Goal: Information Seeking & Learning: Learn about a topic

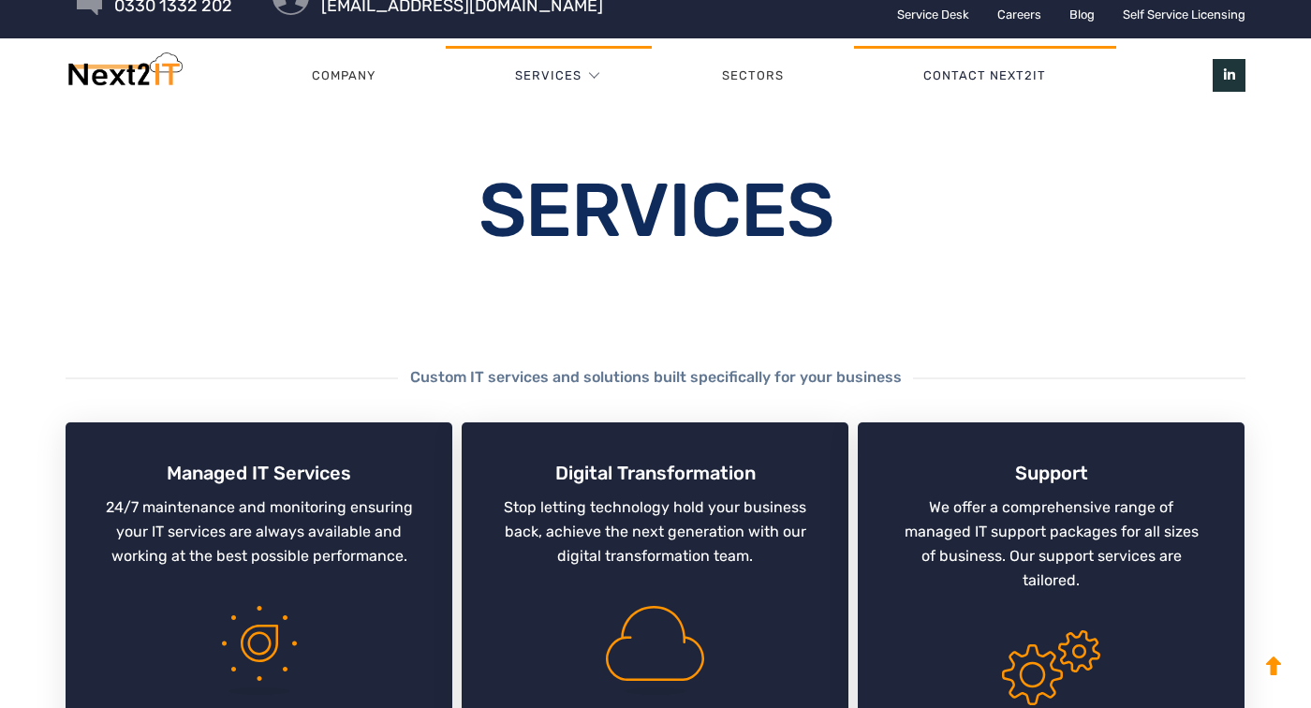
scroll to position [69, 0]
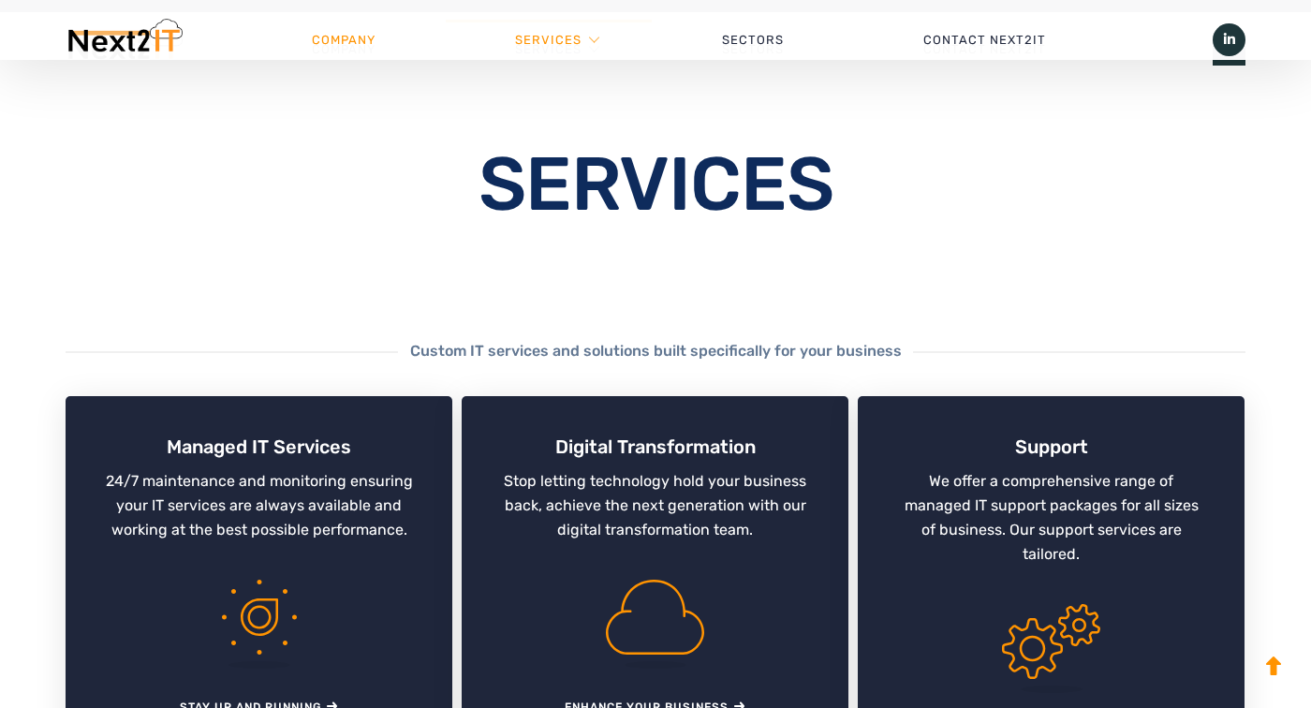
click at [385, 57] on link "Company" at bounding box center [344, 40] width 204 height 56
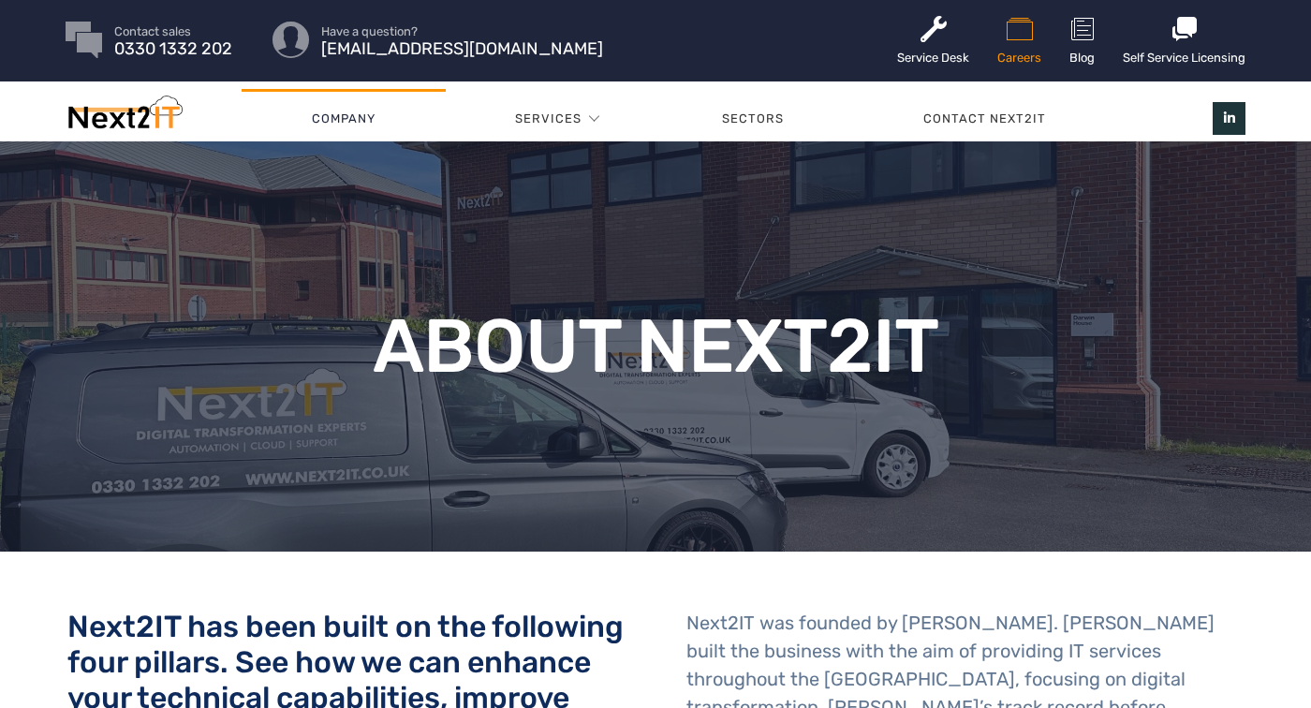
click at [1011, 34] on icon at bounding box center [1020, 29] width 44 height 30
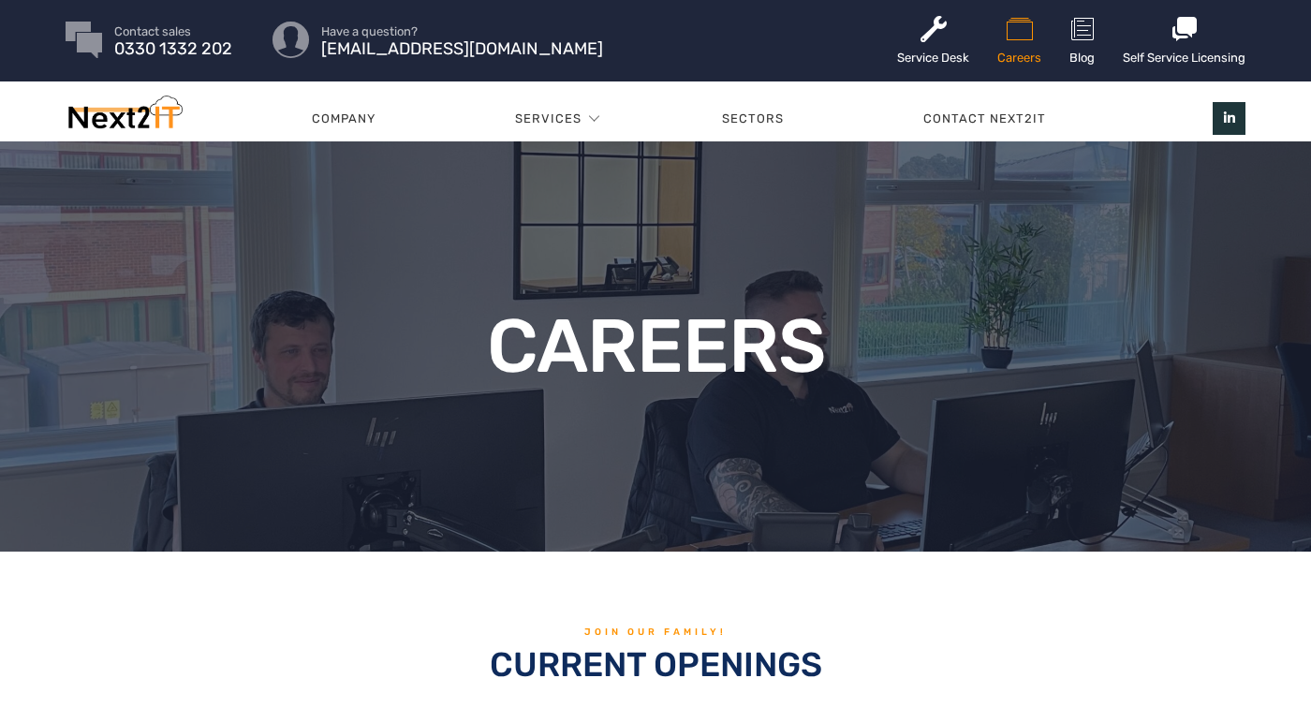
click at [1011, 34] on icon at bounding box center [1020, 29] width 44 height 30
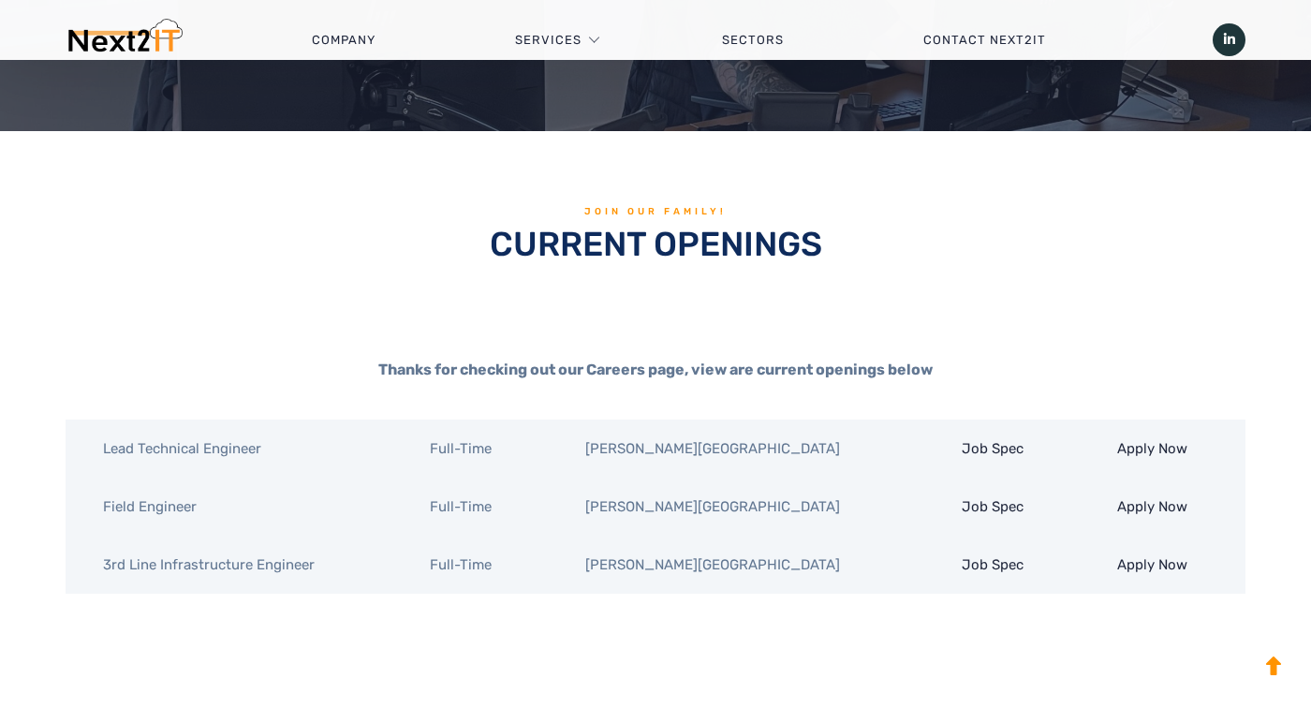
scroll to position [426, 0]
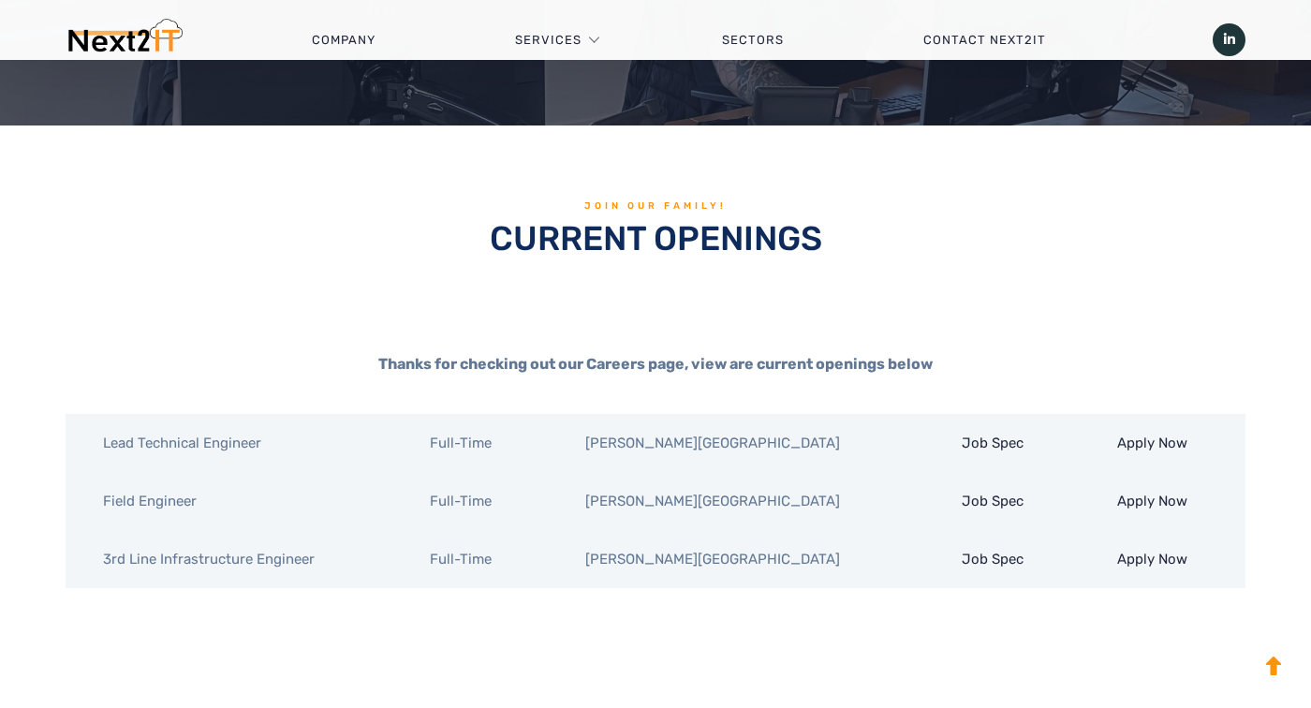
click at [894, 320] on div "Thanks for checking out our Careers page, view are current openings below" at bounding box center [656, 318] width 1180 height 118
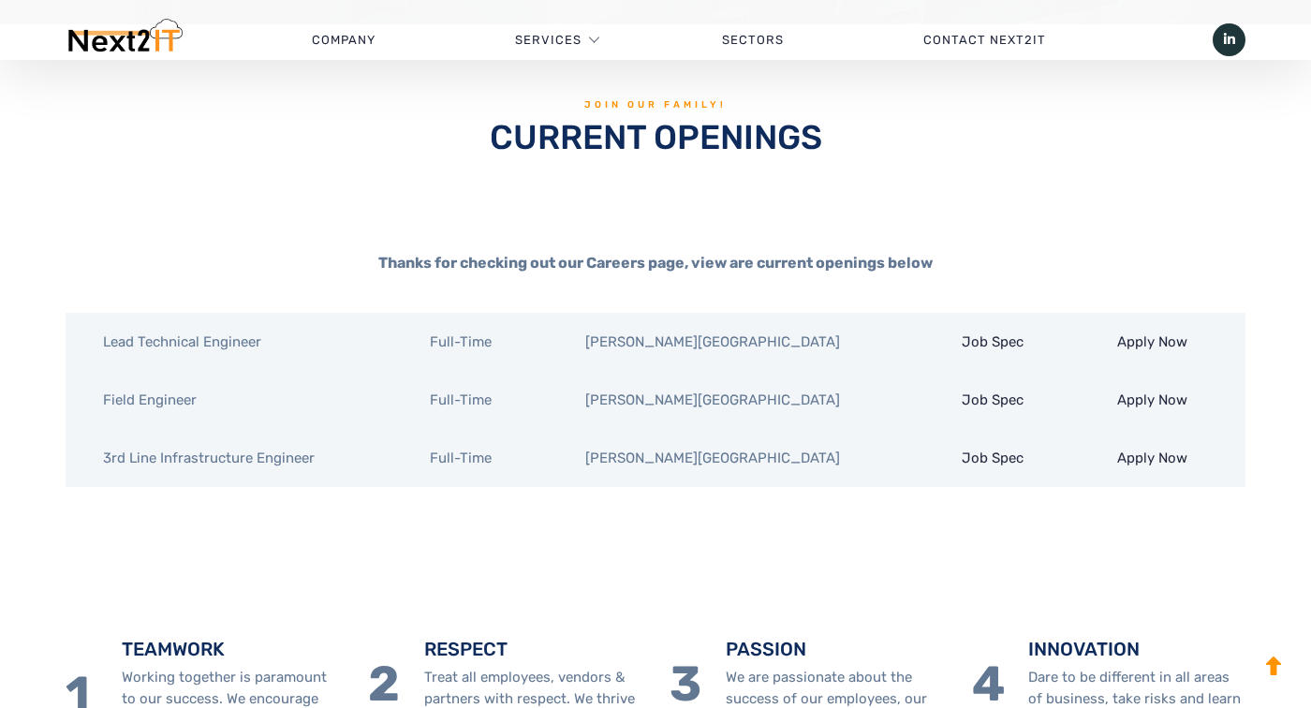
scroll to position [527, 0]
click at [978, 350] on link "Job Spec" at bounding box center [993, 341] width 62 height 17
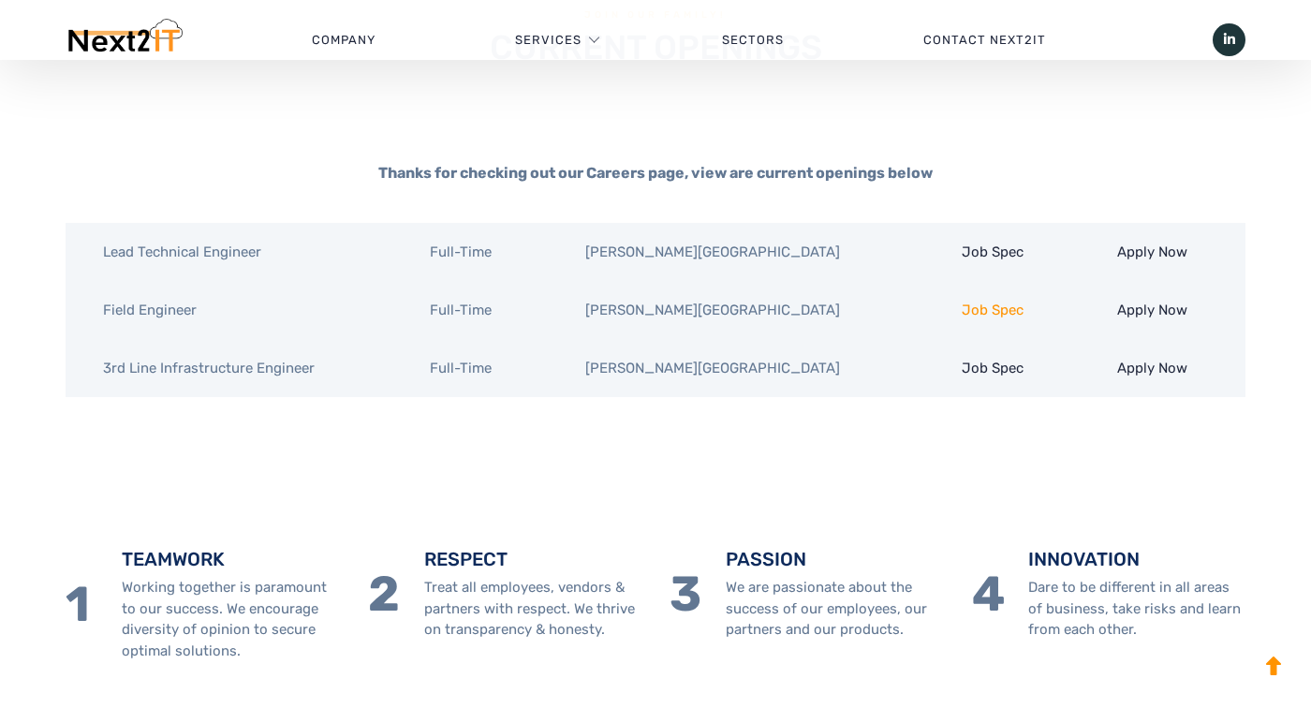
click at [962, 318] on link "Job Spec" at bounding box center [993, 310] width 62 height 17
click at [967, 377] on link "Job Spec" at bounding box center [993, 368] width 62 height 17
